Goal: Navigation & Orientation: Go to known website

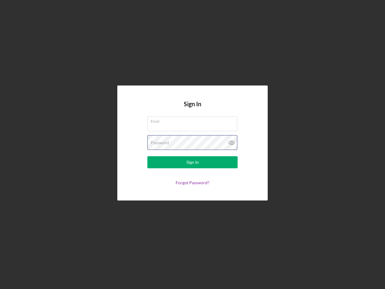
click at [193, 145] on div "Password" at bounding box center [193, 142] width 90 height 15
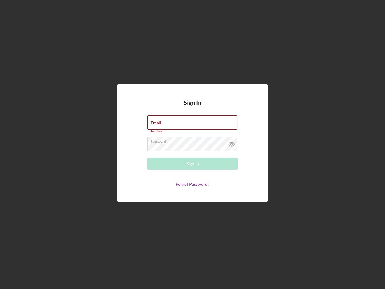
click at [232, 143] on icon at bounding box center [231, 144] width 15 height 15
